Goal: Task Accomplishment & Management: Complete application form

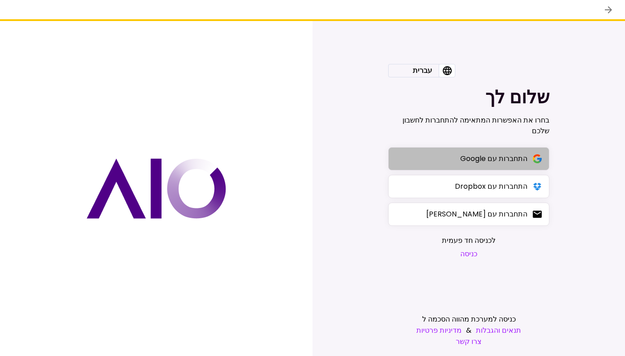
click at [444, 155] on button "התחברות עם Google" at bounding box center [468, 158] width 161 height 23
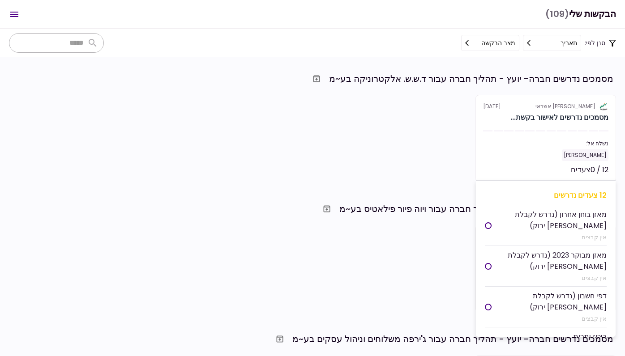
click at [502, 140] on div "נשלח אל:" at bounding box center [545, 144] width 125 height 8
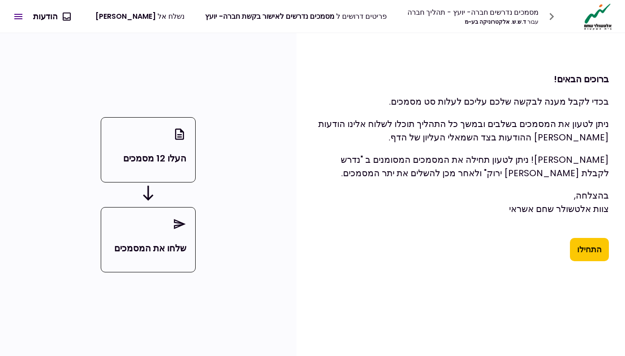
click at [578, 251] on button "התחילו" at bounding box center [589, 249] width 39 height 23
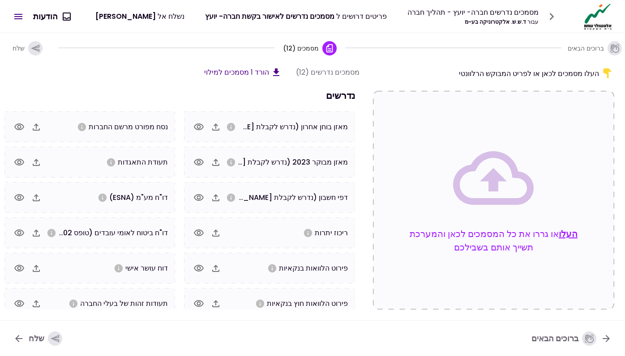
click at [215, 129] on icon "button" at bounding box center [215, 127] width 11 height 11
click at [217, 165] on icon "button" at bounding box center [215, 162] width 7 height 7
click at [218, 162] on icon "button" at bounding box center [215, 162] width 11 height 11
click at [219, 198] on icon "button" at bounding box center [215, 197] width 11 height 11
click at [214, 199] on icon "button" at bounding box center [215, 197] width 11 height 11
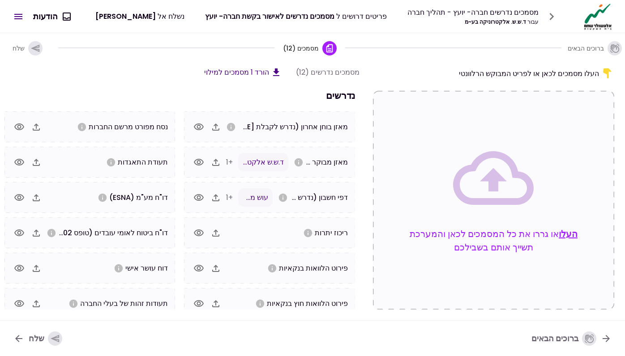
click at [216, 230] on icon "button" at bounding box center [215, 233] width 11 height 11
click at [216, 234] on icon "button" at bounding box center [215, 233] width 11 height 11
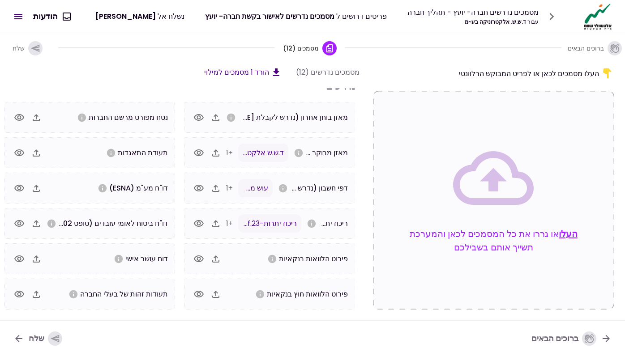
scroll to position [9, 0]
click at [47, 341] on div "שלח" at bounding box center [46, 339] width 34 height 14
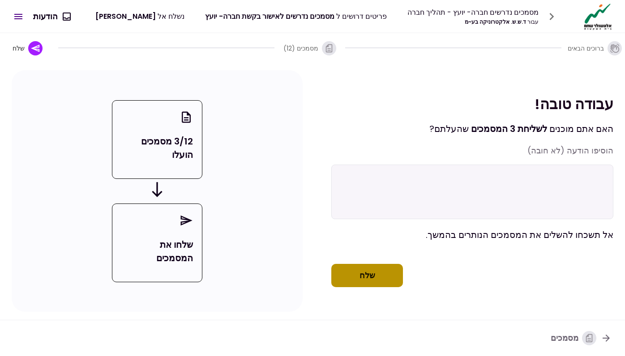
click at [359, 287] on button "שלח" at bounding box center [367, 275] width 72 height 23
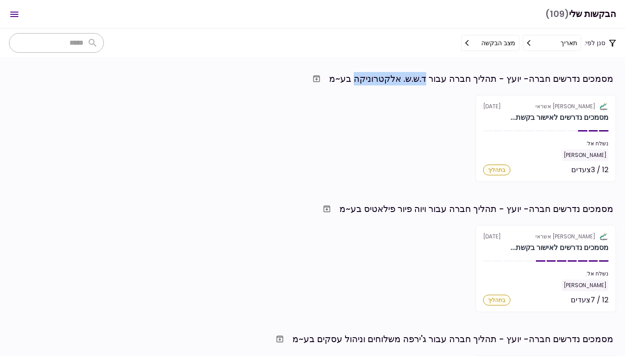
drag, startPoint x: 354, startPoint y: 82, endPoint x: 427, endPoint y: 81, distance: 72.5
click at [427, 81] on div "מסמכים נדרשים חברה- יועץ - תהליך חברה עבור ד.ש.ש. אלקטרוניקה בע~מ" at bounding box center [471, 78] width 284 height 13
copy div "ד.ש.ש. אלקטרוניקה"
click at [342, 77] on div "מסמכים נדרשים חברה- יועץ - תהליך חברה עבור ד.ש.ש. אלקטרוניקה בע~מ" at bounding box center [471, 78] width 284 height 13
drag, startPoint x: 327, startPoint y: 80, endPoint x: 324, endPoint y: 58, distance: 21.6
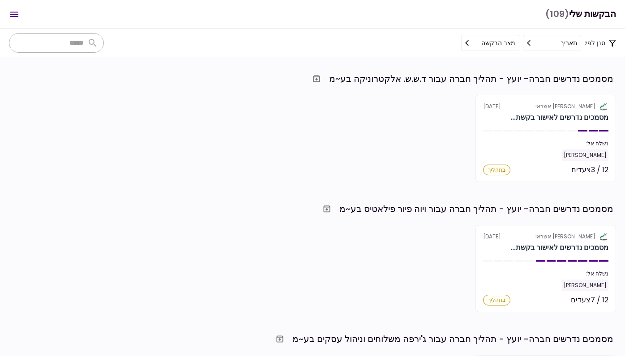
click at [427, 79] on div "מסמכים נדרשים חברה- יועץ - תהליך חברה עבור ד.ש.ש. אלקטרוניקה בע~מ" at bounding box center [311, 79] width 604 height 16
click at [426, 79] on div "מסמכים נדרשים חברה- יועץ - תהליך חברה עבור ד.ש.ש. אלקטרוניקה בע~מ" at bounding box center [471, 78] width 284 height 13
click at [417, 74] on div "מסמכים נדרשים חברה- יועץ - תהליך חברה עבור ד.ש.ש. אלקטרוניקה בע~מ" at bounding box center [471, 78] width 284 height 13
click at [324, 58] on section "מסמכים נדרשים חברה- יועץ - תהליך חברה עבור ד.ש.ש. אלקטרוניקה בע~מ אלטשולר שחם א…" at bounding box center [312, 206] width 625 height 299
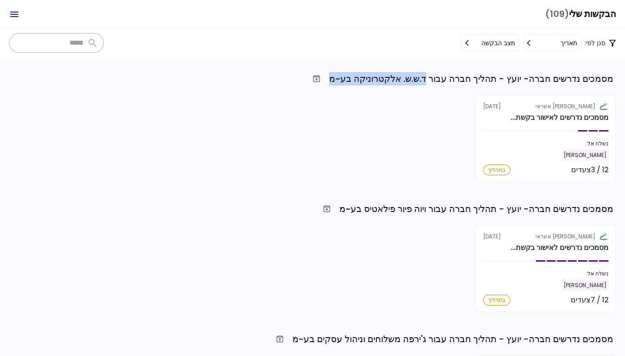
drag, startPoint x: 332, startPoint y: 77, endPoint x: 426, endPoint y: 73, distance: 93.6
click at [426, 73] on div "מסמכים נדרשים חברה- יועץ - תהליך חברה עבור ד.ש.ש. אלקטרוניקה בע~מ" at bounding box center [471, 78] width 284 height 13
drag, startPoint x: 341, startPoint y: 209, endPoint x: 409, endPoint y: 215, distance: 68.2
click at [409, 215] on div "מסמכים נדרשים חברה- יועץ - תהליך חברה עבור ויוה פיור פילאטיס בע~מ" at bounding box center [476, 208] width 274 height 13
click at [409, 212] on div "מסמכים נדרשים חברה- יועץ - תהליך חברה עבור ויוה פיור פילאטיס בע~מ" at bounding box center [476, 208] width 274 height 13
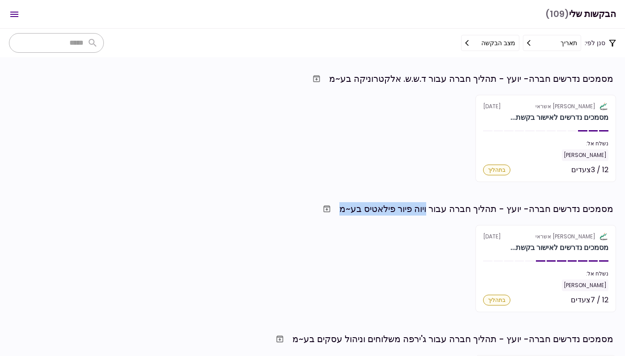
drag, startPoint x: 342, startPoint y: 211, endPoint x: 426, endPoint y: 212, distance: 84.6
click at [426, 212] on div "מסמכים נדרשים חברה- יועץ - תהליך חברה עבור ויוה פיור פילאטיס בע~מ" at bounding box center [476, 208] width 274 height 13
drag, startPoint x: 436, startPoint y: 299, endPoint x: 389, endPoint y: 195, distance: 113.8
click at [389, 332] on div "מסמכים נדרשים חברה- יועץ - תהליך חברה עבור ג'ירפה משלוחים וניהול עסקים בע~מ" at bounding box center [452, 338] width 321 height 13
